Goal: Transaction & Acquisition: Purchase product/service

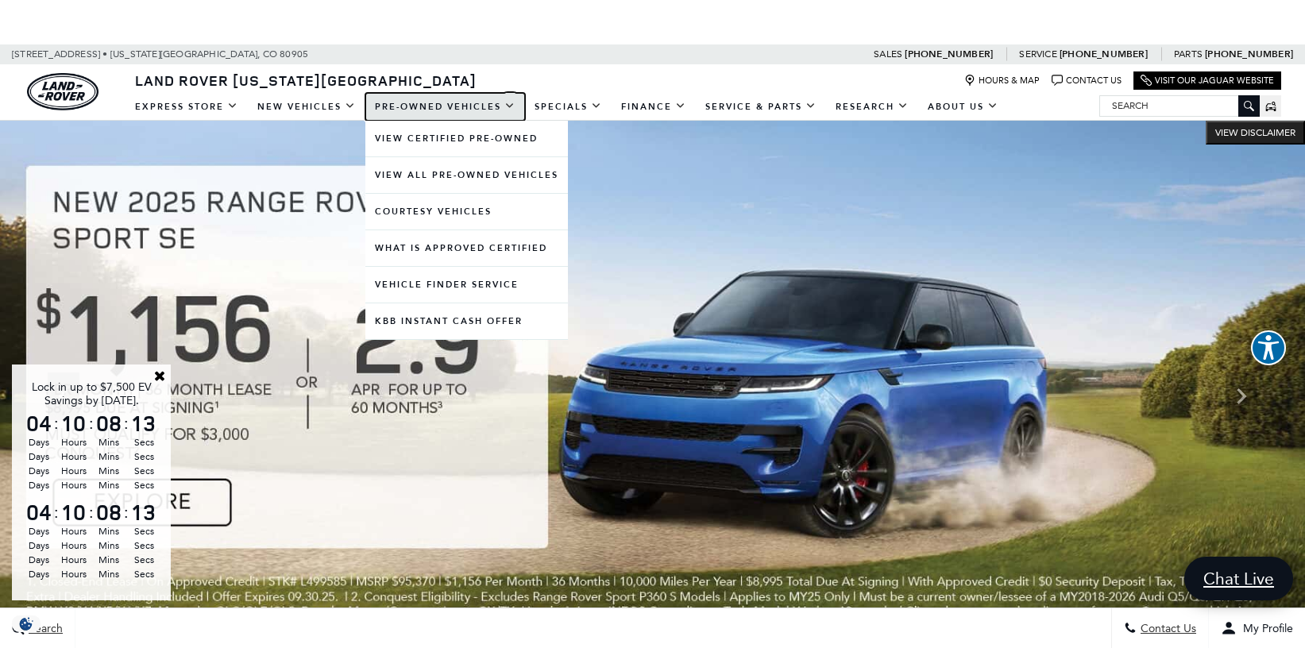
click at [419, 106] on link "Pre-Owned Vehicles" at bounding box center [445, 107] width 160 height 28
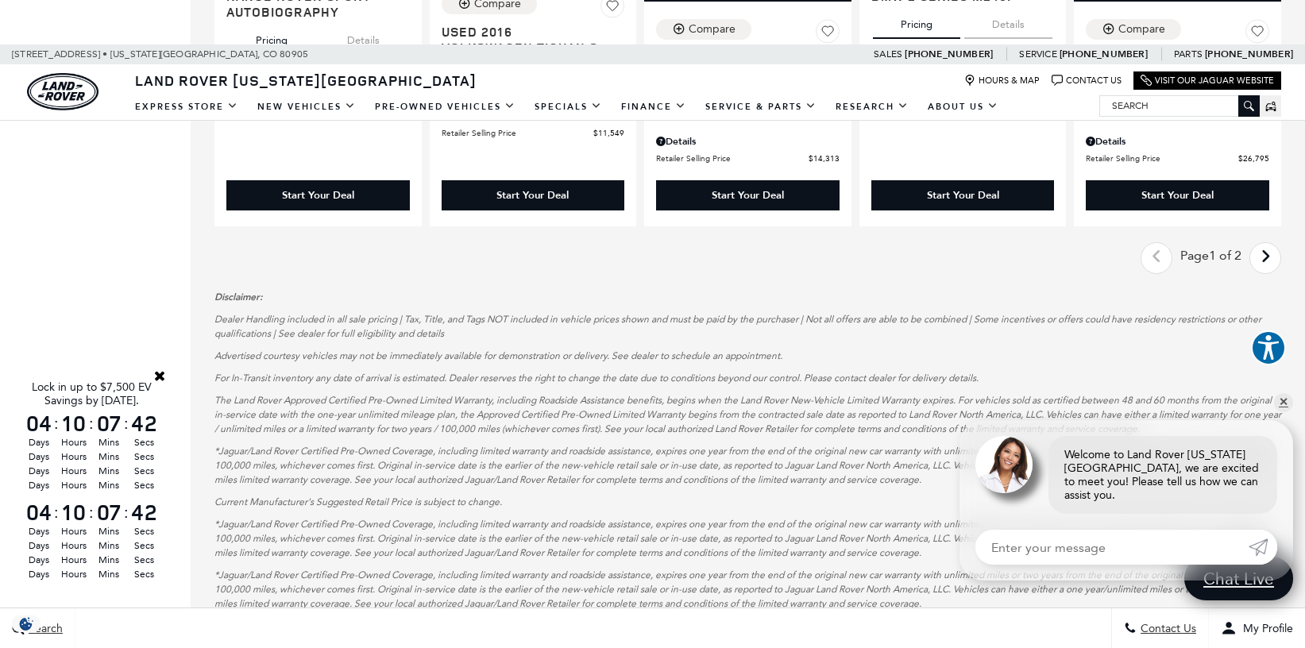
scroll to position [2140, 0]
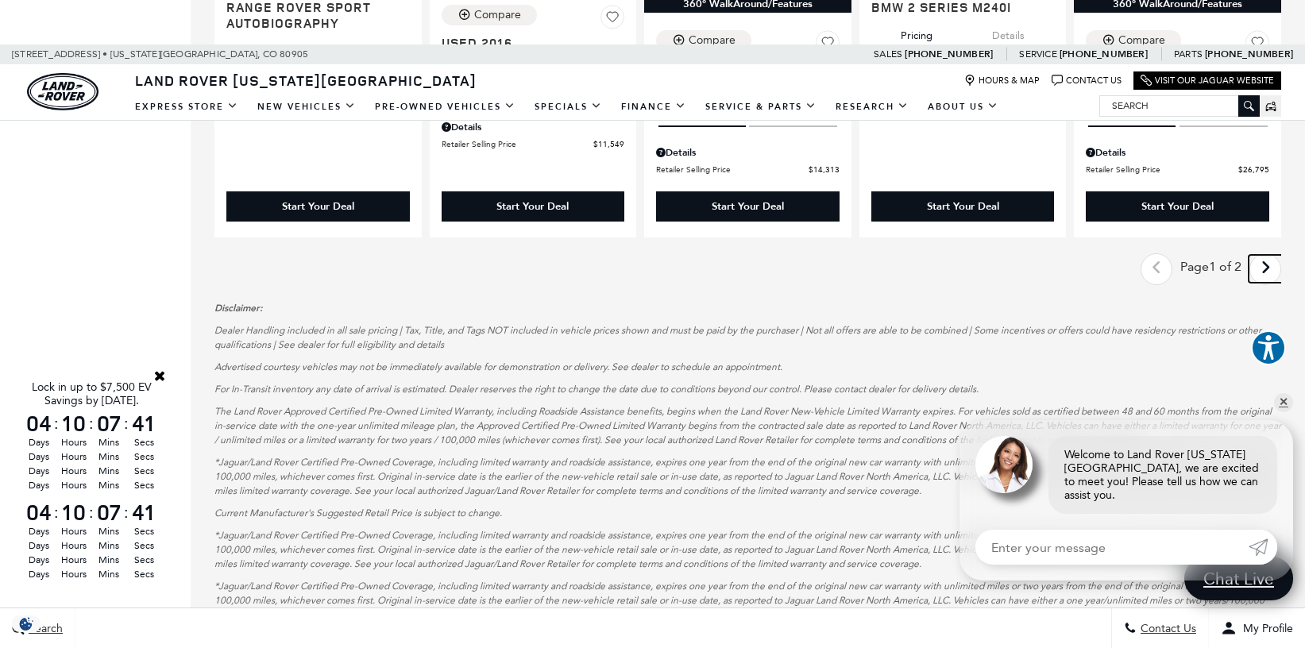
click at [1271, 269] on icon "next page" at bounding box center [1266, 267] width 10 height 25
